Goal: Information Seeking & Learning: Learn about a topic

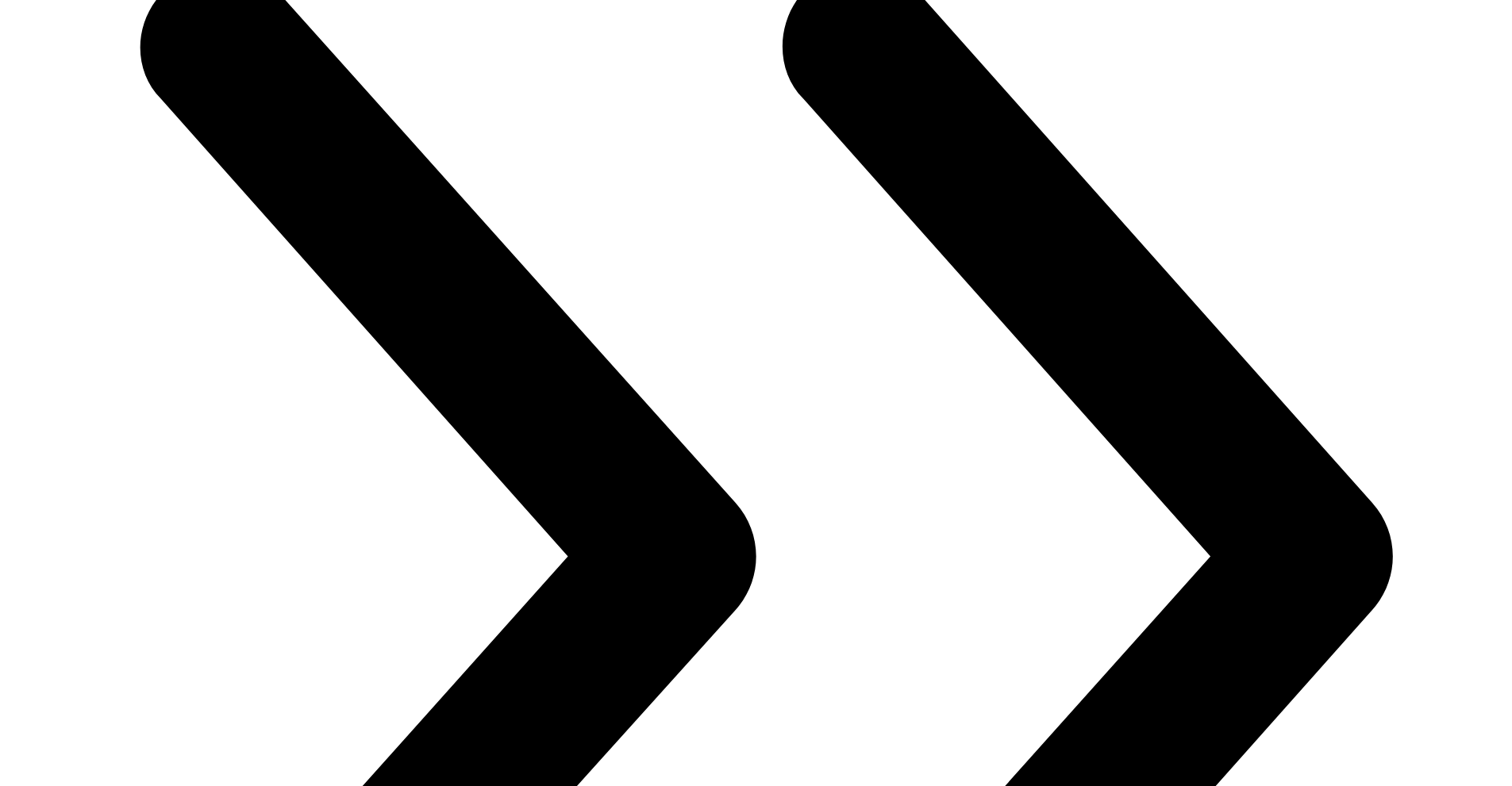
scroll to position [2193, 0]
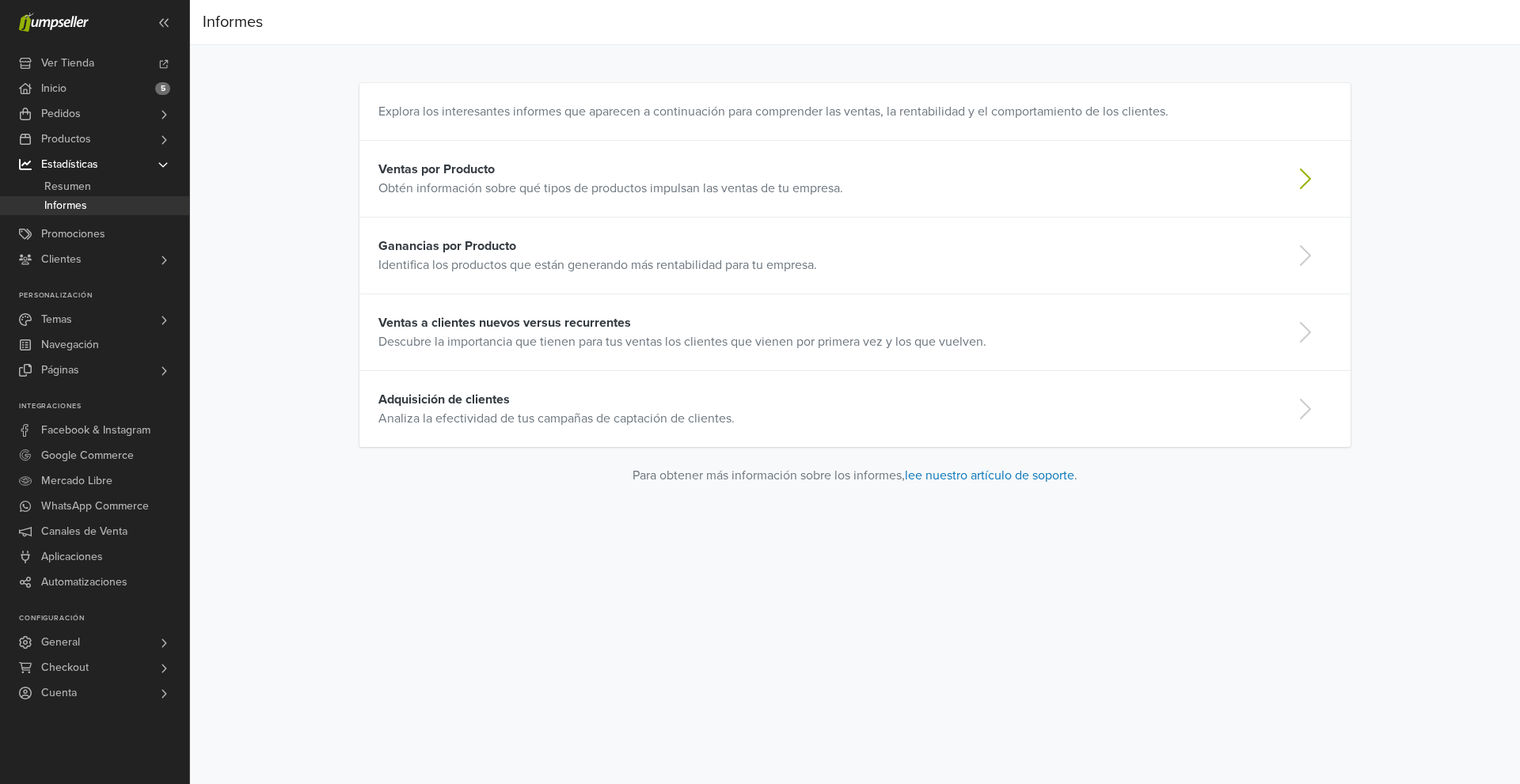
click at [438, 175] on strong "Ventas por Producto" at bounding box center [436, 169] width 116 height 16
